Goal: Check status: Check status

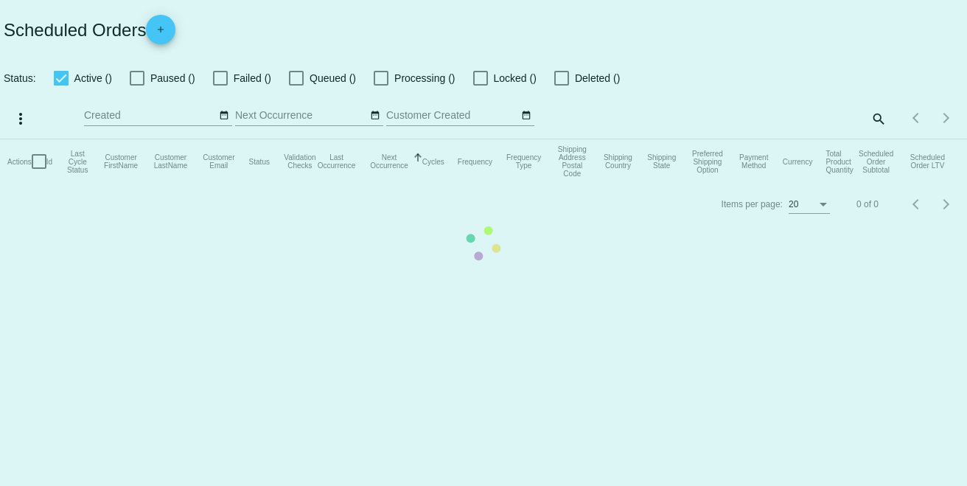
checkbox input "true"
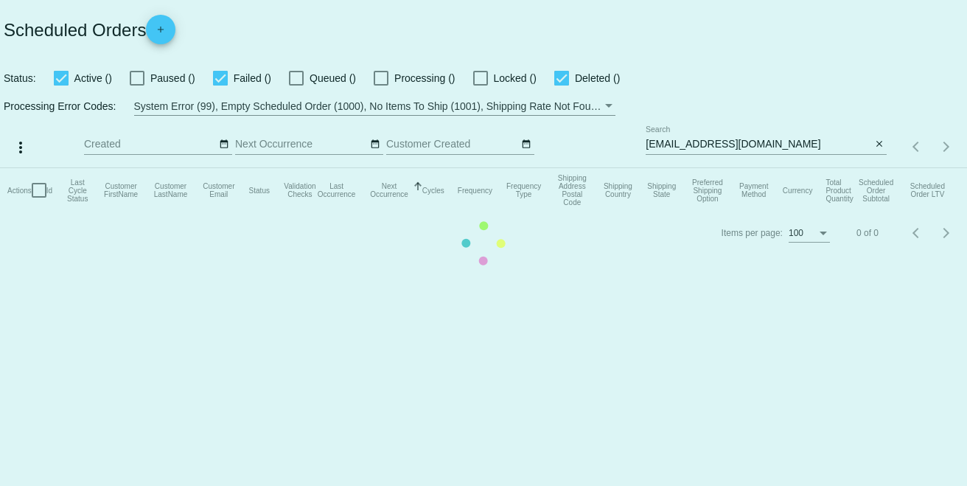
drag, startPoint x: 760, startPoint y: 137, endPoint x: 720, endPoint y: 139, distance: 39.8
click at [720, 168] on mat-table "Actions Id Last Cycle Status Customer FirstName Customer LastName Customer Emai…" at bounding box center [483, 190] width 967 height 44
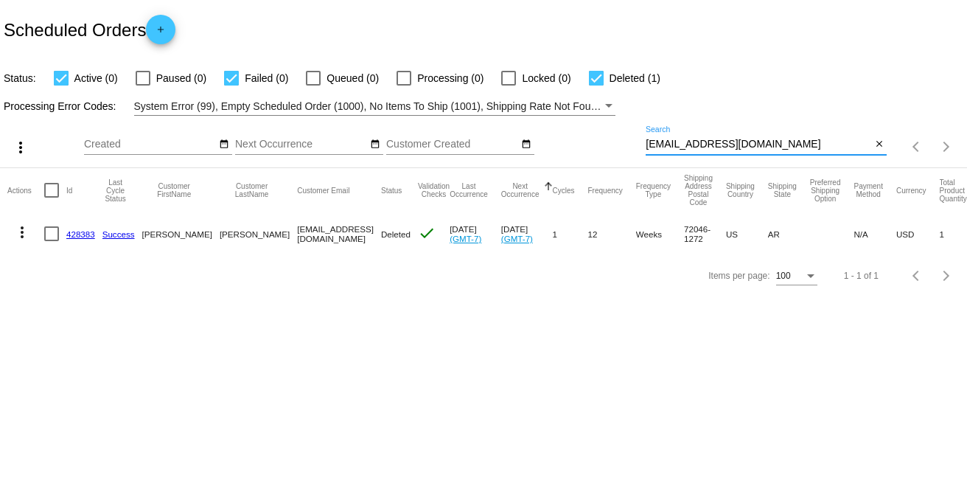
drag, startPoint x: 760, startPoint y: 144, endPoint x: 640, endPoint y: 136, distance: 119.7
click at [640, 136] on div "more_vert Sep Jan Feb Mar [DATE]" at bounding box center [483, 142] width 967 height 52
drag, startPoint x: 651, startPoint y: 136, endPoint x: 629, endPoint y: 147, distance: 24.4
click at [626, 147] on div "Sep Jan Feb Mar Apr Su Mo" at bounding box center [365, 147] width 562 height 42
drag, startPoint x: 646, startPoint y: 143, endPoint x: 747, endPoint y: 138, distance: 101.8
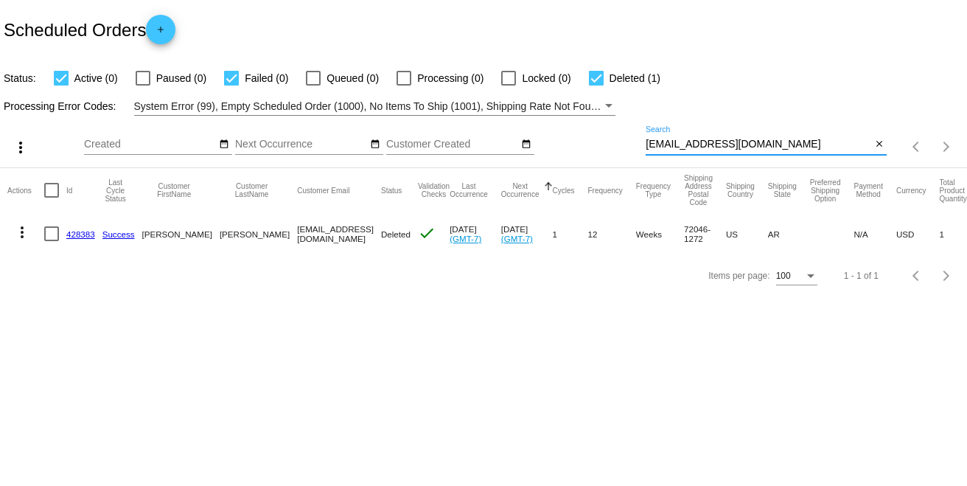
click at [762, 136] on div "[EMAIL_ADDRESS][DOMAIN_NAME] Search" at bounding box center [759, 140] width 226 height 29
drag, startPoint x: 747, startPoint y: 138, endPoint x: 764, endPoint y: 141, distance: 17.9
click at [764, 141] on input "[EMAIL_ADDRESS][DOMAIN_NAME]" at bounding box center [759, 145] width 226 height 12
drag, startPoint x: 764, startPoint y: 141, endPoint x: 680, endPoint y: 140, distance: 84.0
click at [613, 140] on div "more_vert Sep Jan Feb Mar [DATE]" at bounding box center [483, 142] width 967 height 52
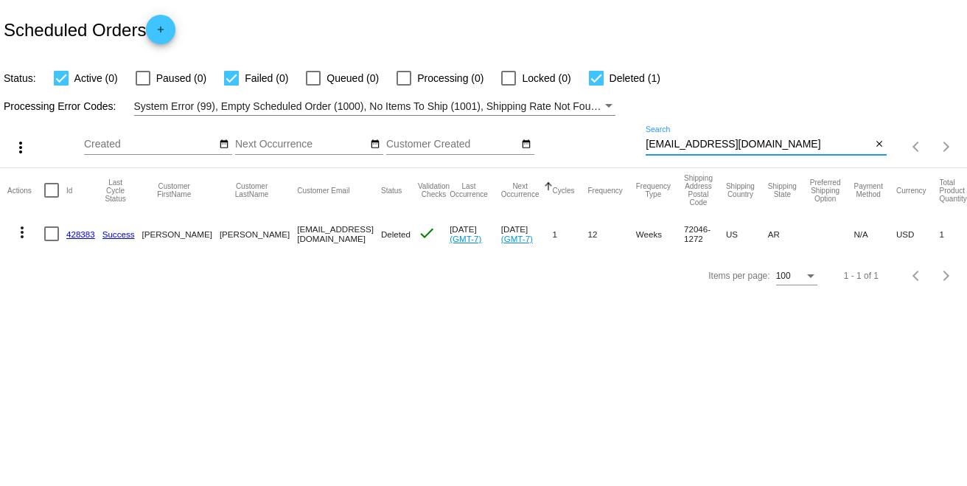
paste input "we are unable to place orders on behalf of customers. You can easily place your…"
type input "we are unable to place orders on behalf of customers. You can easily place your…"
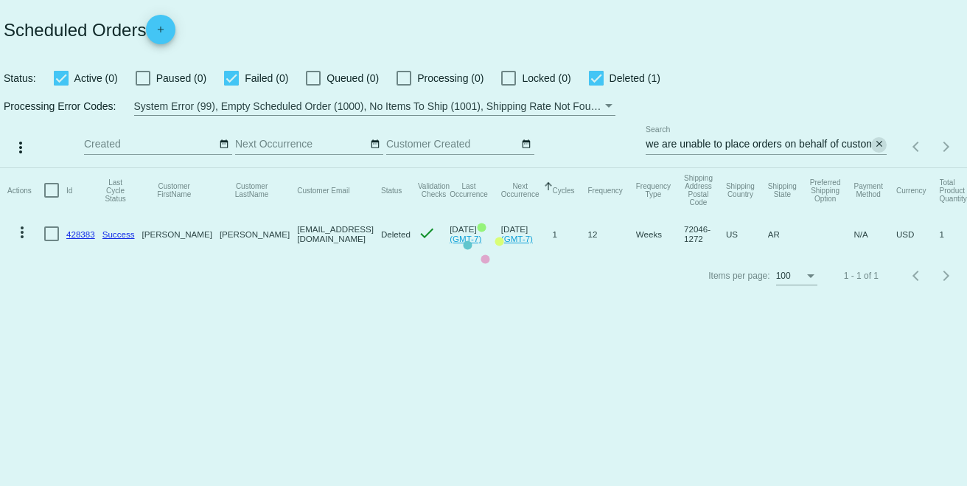
click at [882, 168] on mat-table "Actions Id Last Cycle Status Customer FirstName Customer LastName Customer Emai…" at bounding box center [483, 211] width 967 height 87
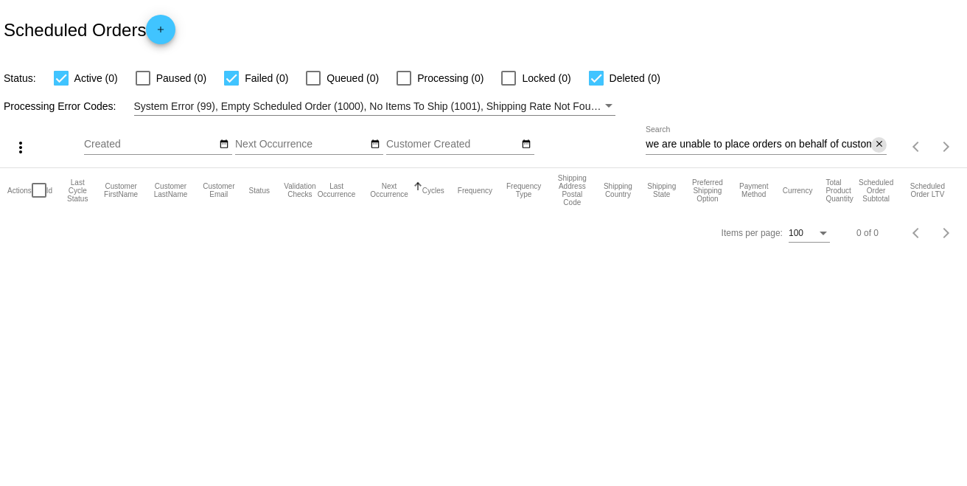
click at [876, 145] on mat-icon "close" at bounding box center [879, 145] width 10 height 12
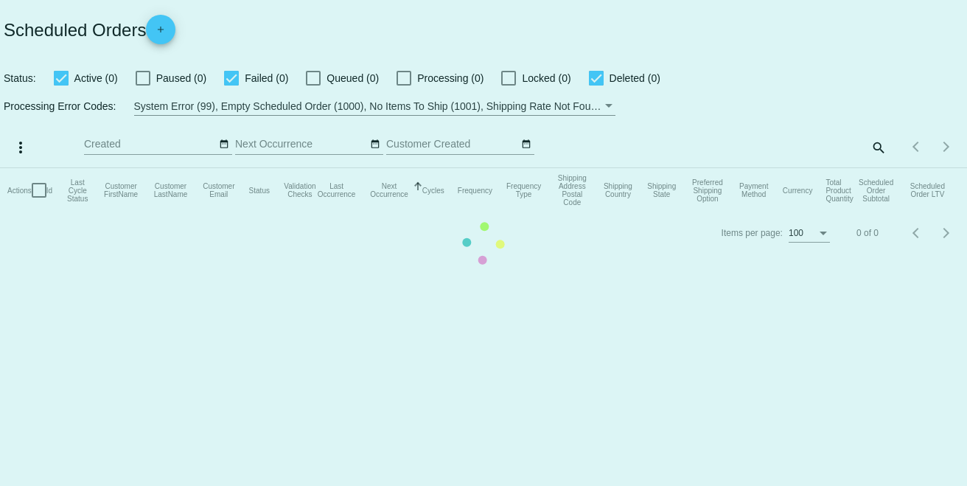
click at [876, 168] on mat-table "Actions Id Last Cycle Status Customer FirstName Customer LastName Customer Emai…" at bounding box center [483, 190] width 967 height 44
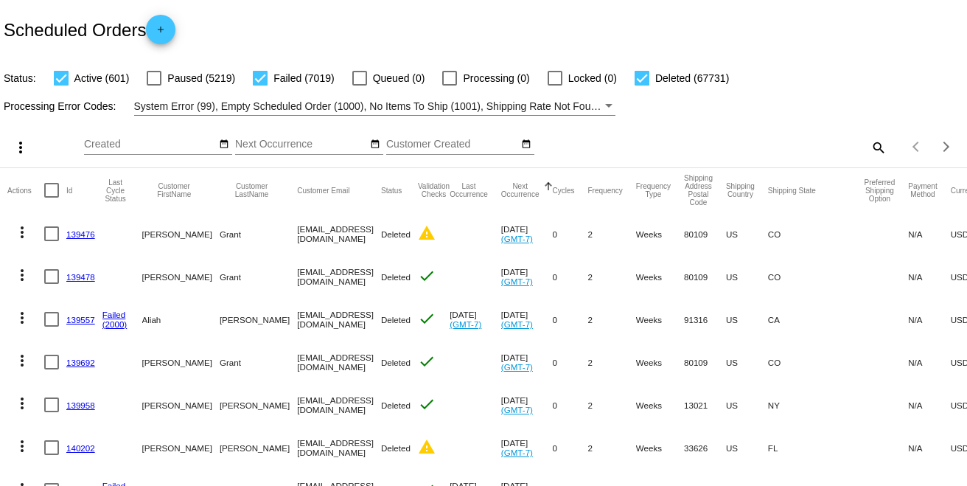
drag, startPoint x: 812, startPoint y: 148, endPoint x: 873, endPoint y: 149, distance: 60.4
click at [873, 149] on mat-icon "search" at bounding box center [878, 147] width 18 height 23
paste input "[EMAIL_ADDRESS][DOMAIN_NAME]"
type input "[EMAIL_ADDRESS][DOMAIN_NAME]"
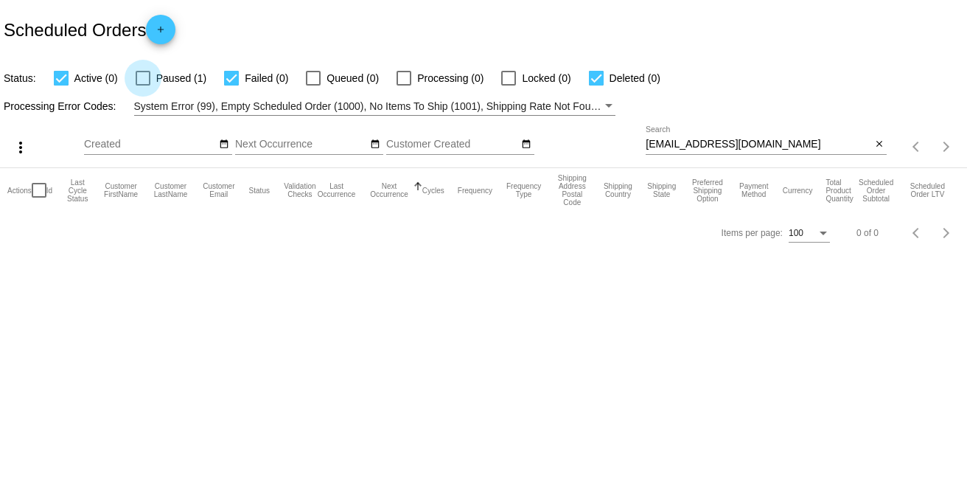
click at [145, 74] on div at bounding box center [143, 78] width 15 height 15
click at [143, 85] on input "Paused (1)" at bounding box center [142, 85] width 1 height 1
checkbox input "true"
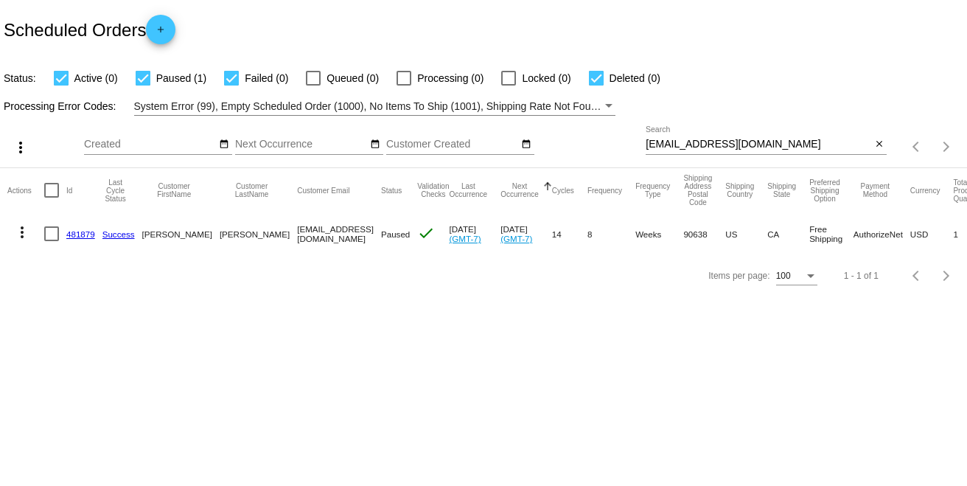
click at [83, 232] on link "481879" at bounding box center [80, 234] width 29 height 10
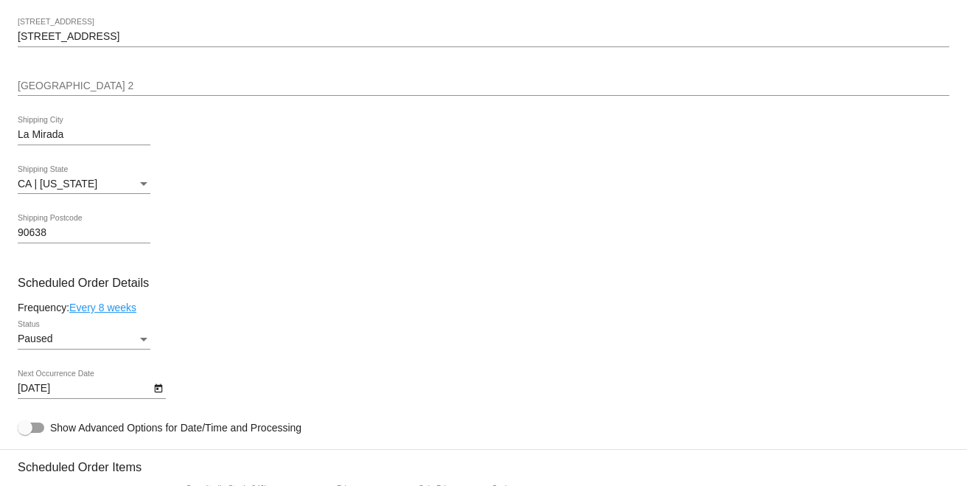
scroll to position [654, 0]
